Goal: Transaction & Acquisition: Subscribe to service/newsletter

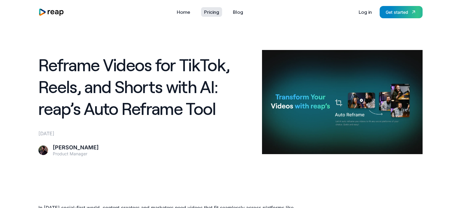
click at [215, 15] on link "Pricing" at bounding box center [211, 12] width 21 height 10
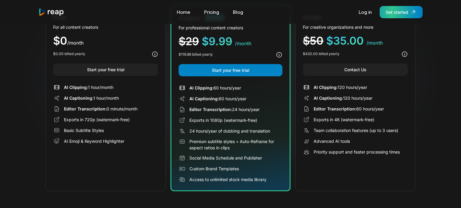
click at [394, 11] on div "Get started" at bounding box center [396, 12] width 22 height 6
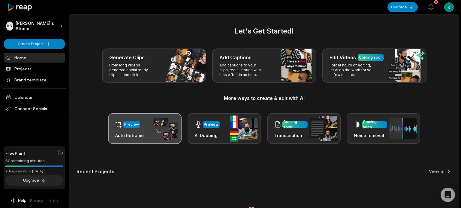
click at [145, 126] on div "Preview Auto Reframe" at bounding box center [144, 128] width 73 height 31
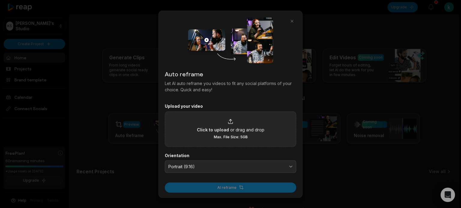
click at [210, 129] on span "Click to upload" at bounding box center [213, 130] width 32 height 6
click at [0, 0] on input "Click to upload or drag and drop Max. File Size: 5GB" at bounding box center [0, 0] width 0 height 0
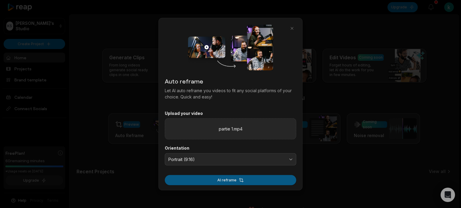
click at [234, 181] on button "AI reframe" at bounding box center [230, 180] width 131 height 10
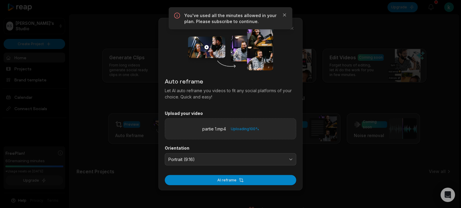
click at [252, 129] on div "Uploading 100 %" at bounding box center [245, 129] width 28 height 6
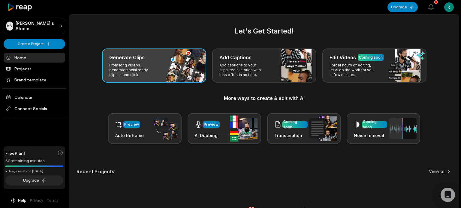
click at [145, 67] on p "From long videos generate social ready clips in one click." at bounding box center [132, 70] width 46 height 14
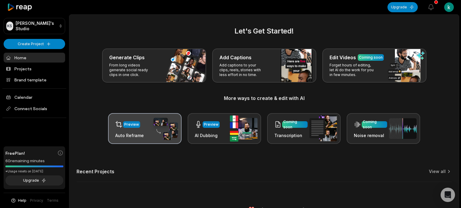
click at [155, 130] on img at bounding box center [164, 128] width 28 height 23
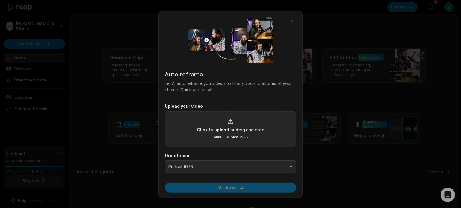
click at [197, 121] on div "Click to upload or drag and drop Max. File Size: 5GB" at bounding box center [230, 129] width 131 height 36
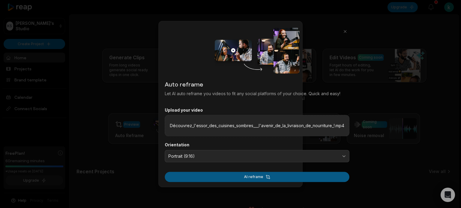
click at [293, 178] on button "AI reframe" at bounding box center [257, 177] width 184 height 10
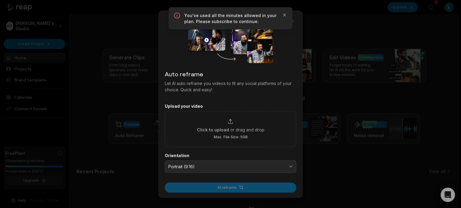
click at [279, 10] on div "You've used all the minutes allowed in your plan. Please subscribe to continue.…" at bounding box center [231, 18] width 124 height 22
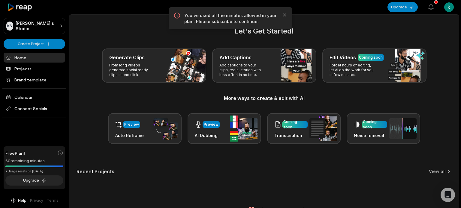
click at [318, 19] on main "Let's Get Started! Generate Clips From long videos generate social ready clips …" at bounding box center [263, 108] width 389 height 187
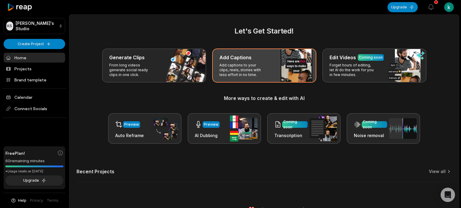
click at [250, 51] on div "Add Captions Add captions to your clips, reels, stories with less effort in no …" at bounding box center [264, 66] width 104 height 34
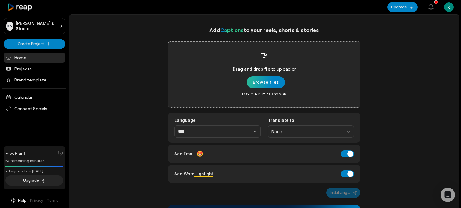
click at [264, 85] on div "button" at bounding box center [266, 82] width 38 height 12
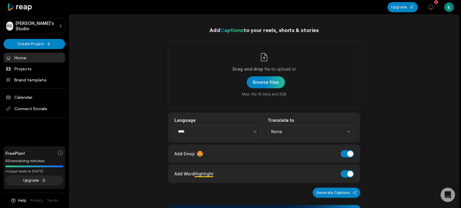
scroll to position [86, 0]
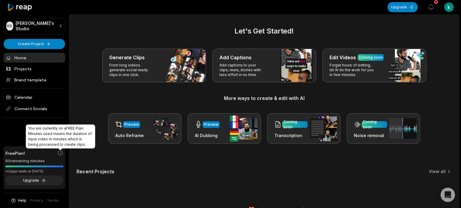
click at [63, 156] on icon at bounding box center [60, 153] width 6 height 6
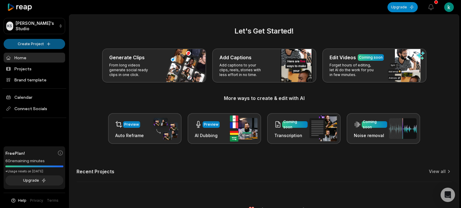
click at [49, 42] on html "KS Killyan's Studio Create Project Home Projects Brand template Calendar Connec…" at bounding box center [230, 104] width 461 height 208
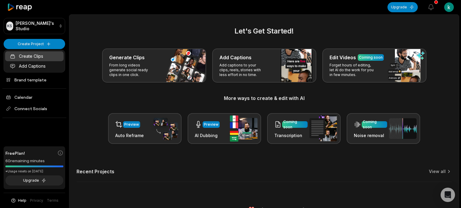
click at [49, 56] on link "Create Clips" at bounding box center [34, 56] width 58 height 10
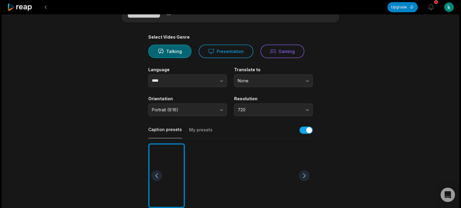
scroll to position [43, 0]
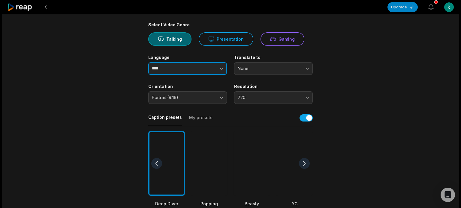
click at [210, 69] on button "button" at bounding box center [210, 68] width 34 height 13
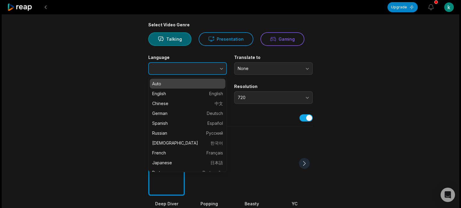
type input "****"
click at [210, 69] on button "button" at bounding box center [210, 68] width 34 height 13
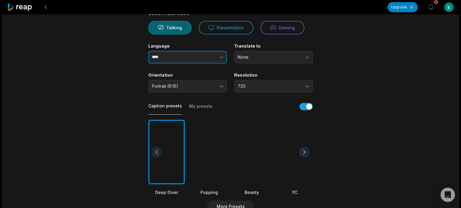
scroll to position [65, 0]
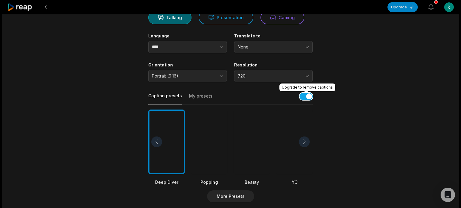
click at [302, 97] on button "button" at bounding box center [305, 96] width 13 height 7
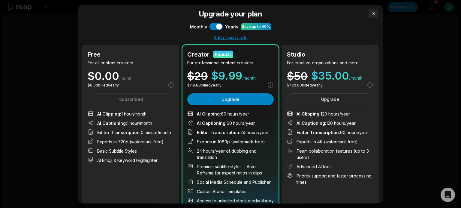
click at [375, 12] on button "button" at bounding box center [373, 13] width 10 height 10
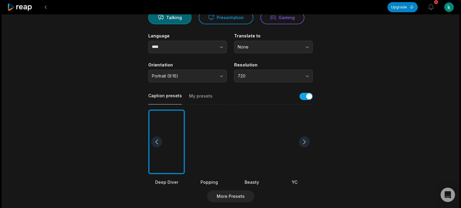
click at [198, 97] on button "My presets" at bounding box center [200, 98] width 23 height 11
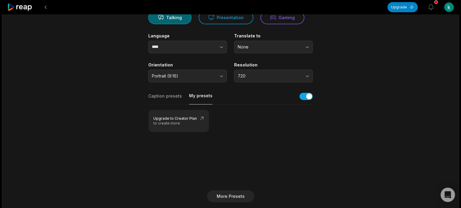
click at [164, 99] on button "Caption presets" at bounding box center [165, 98] width 34 height 11
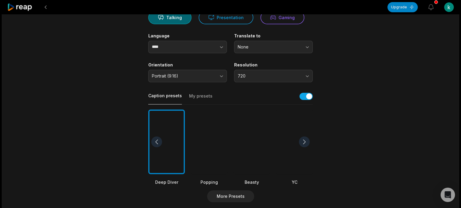
click at [303, 139] on div at bounding box center [304, 142] width 11 height 11
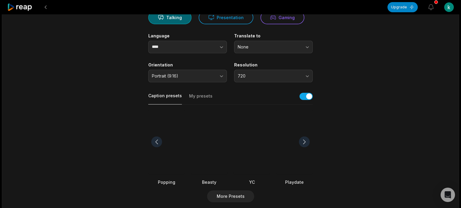
click at [303, 139] on div at bounding box center [304, 142] width 11 height 11
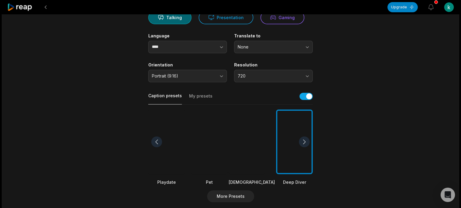
click at [303, 139] on div at bounding box center [304, 142] width 11 height 11
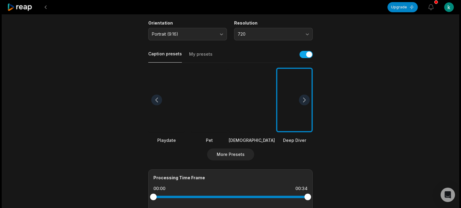
scroll to position [108, 0]
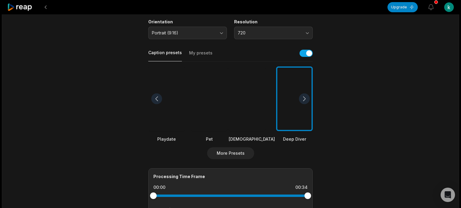
click at [305, 99] on div at bounding box center [304, 99] width 11 height 11
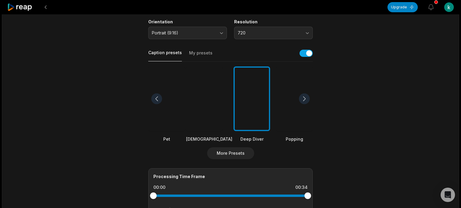
click at [305, 99] on div at bounding box center [304, 99] width 11 height 11
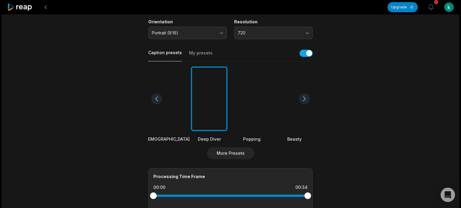
click at [305, 99] on div at bounding box center [304, 99] width 11 height 11
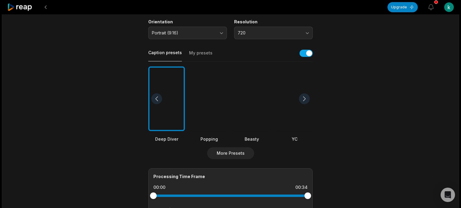
click at [256, 103] on div at bounding box center [251, 99] width 37 height 65
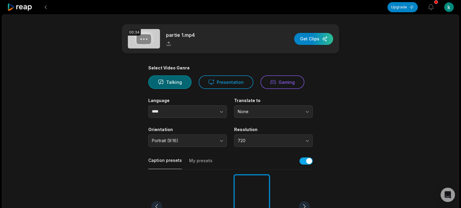
scroll to position [0, 0]
click at [314, 42] on div "button" at bounding box center [313, 39] width 39 height 12
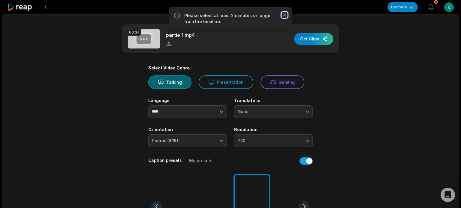
click at [282, 15] on icon "button" at bounding box center [284, 15] width 6 height 6
